Goal: Task Accomplishment & Management: Manage account settings

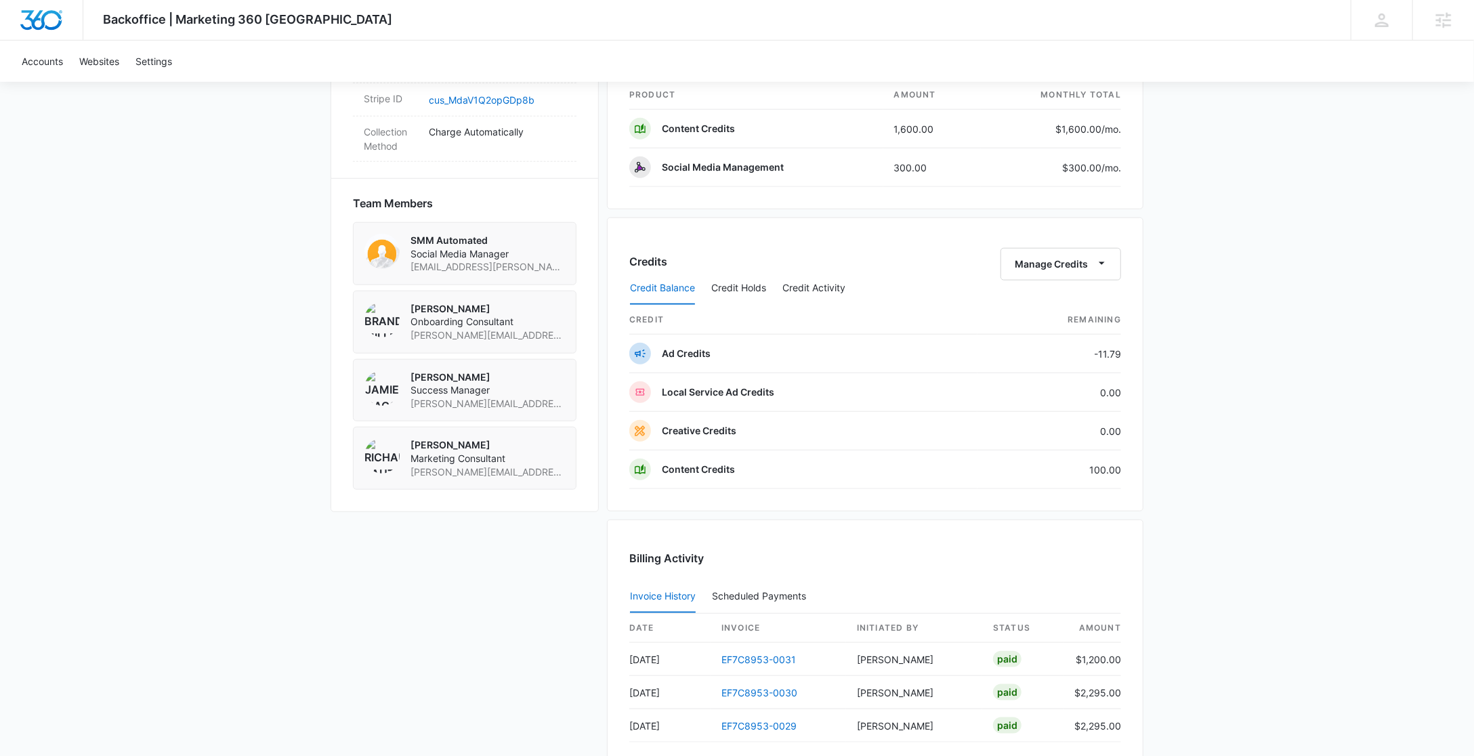
scroll to position [895, 0]
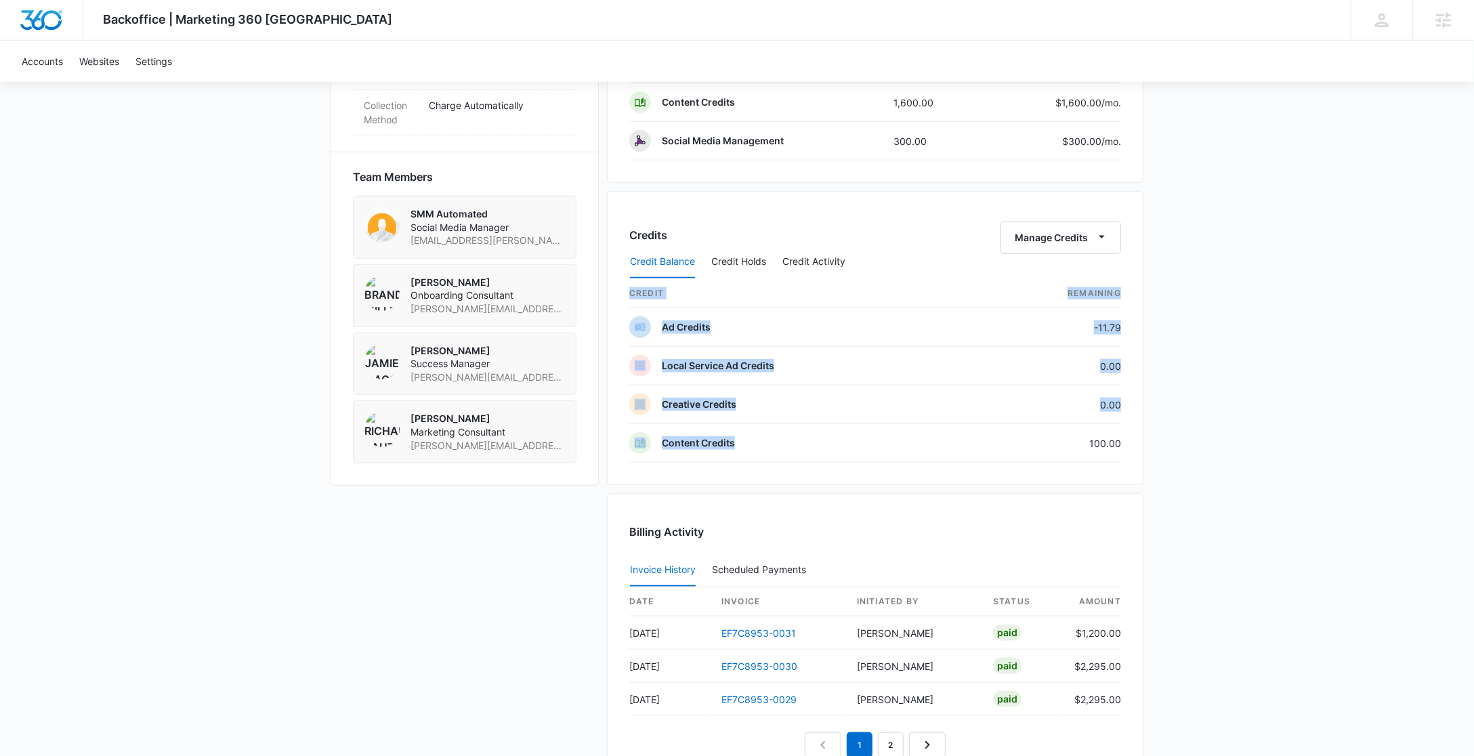
drag, startPoint x: 1085, startPoint y: 443, endPoint x: 1127, endPoint y: 443, distance: 41.3
click at [1127, 443] on div "Credits Manage Credits Credit Balance Credit Holds Credit Activity credit Remai…" at bounding box center [875, 338] width 537 height 294
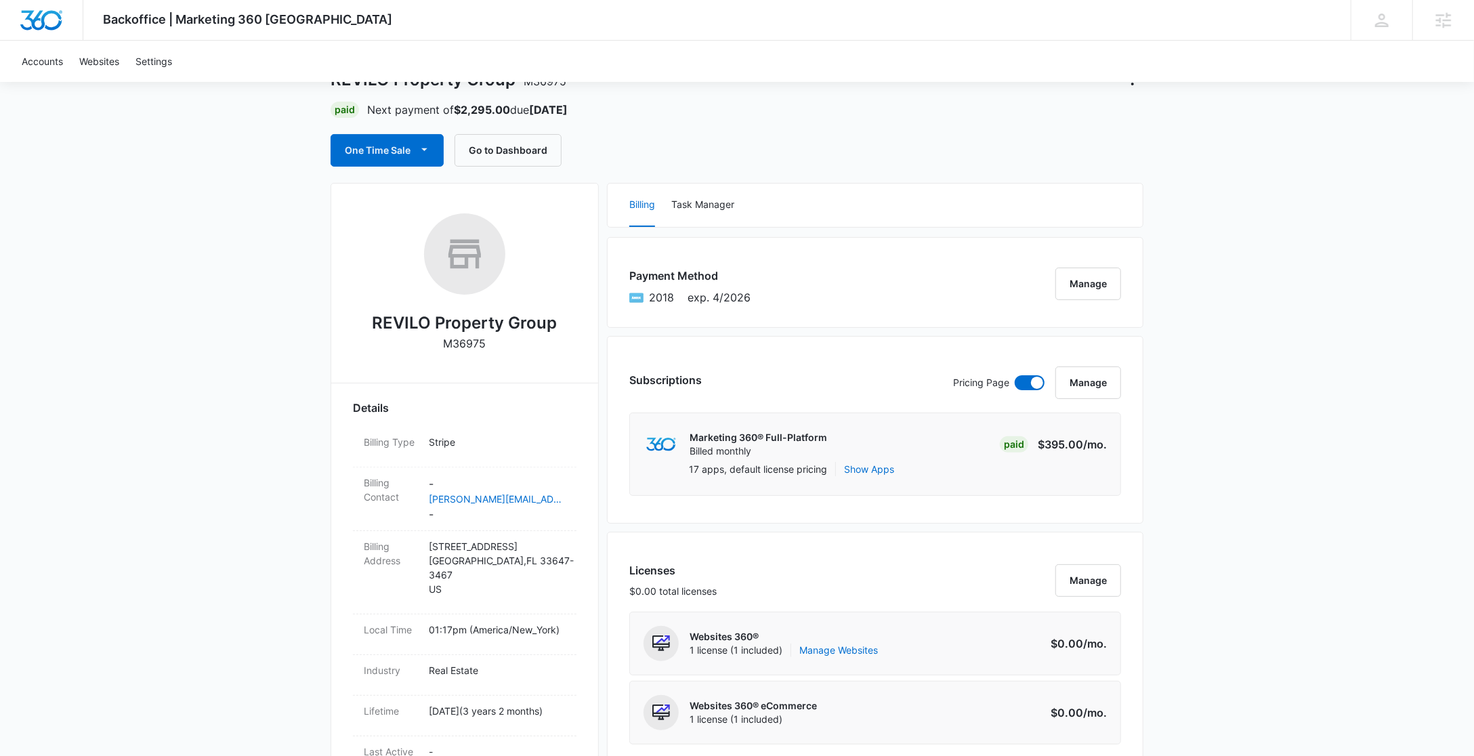
scroll to position [0, 0]
